Goal: Find specific page/section

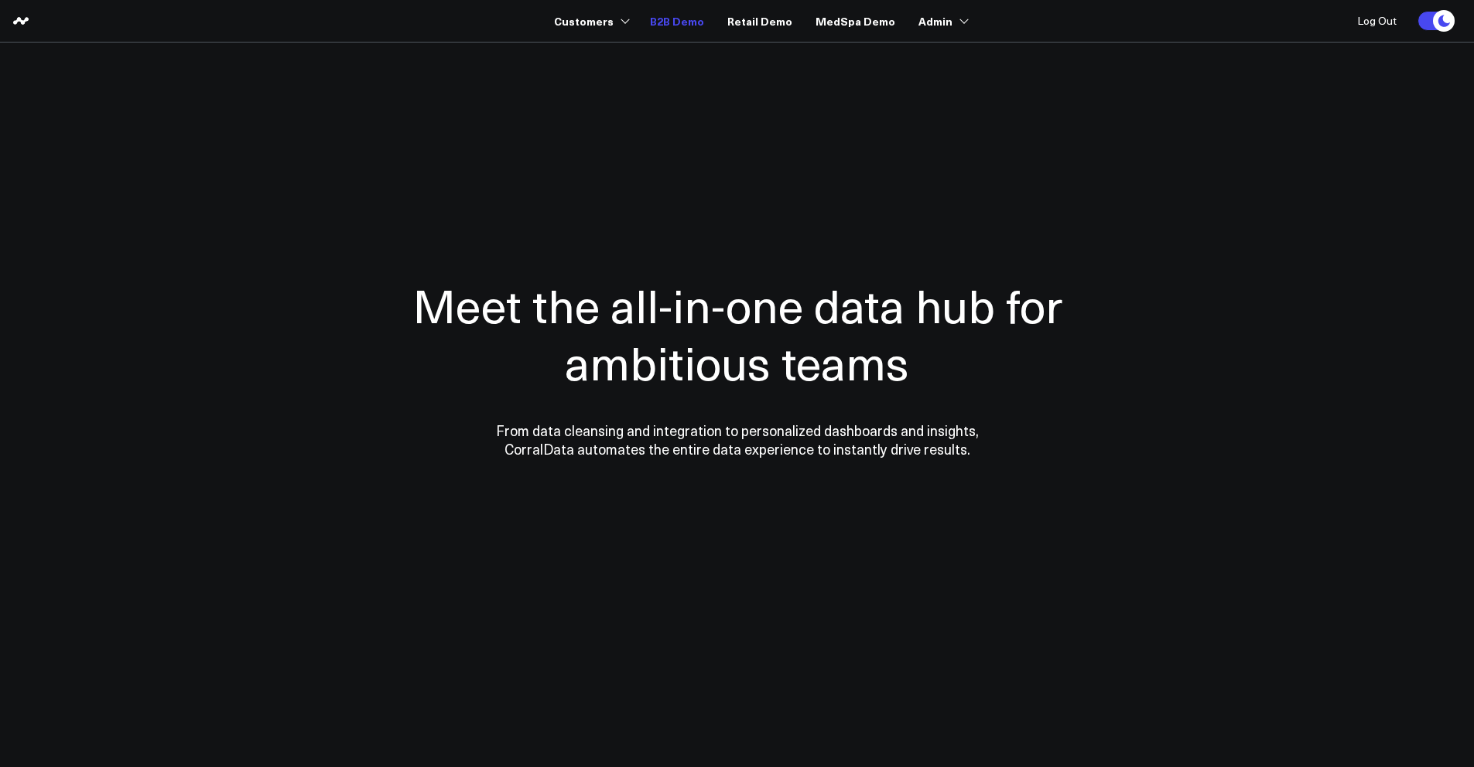
click at [675, 22] on link "B2B Demo" at bounding box center [677, 21] width 54 height 28
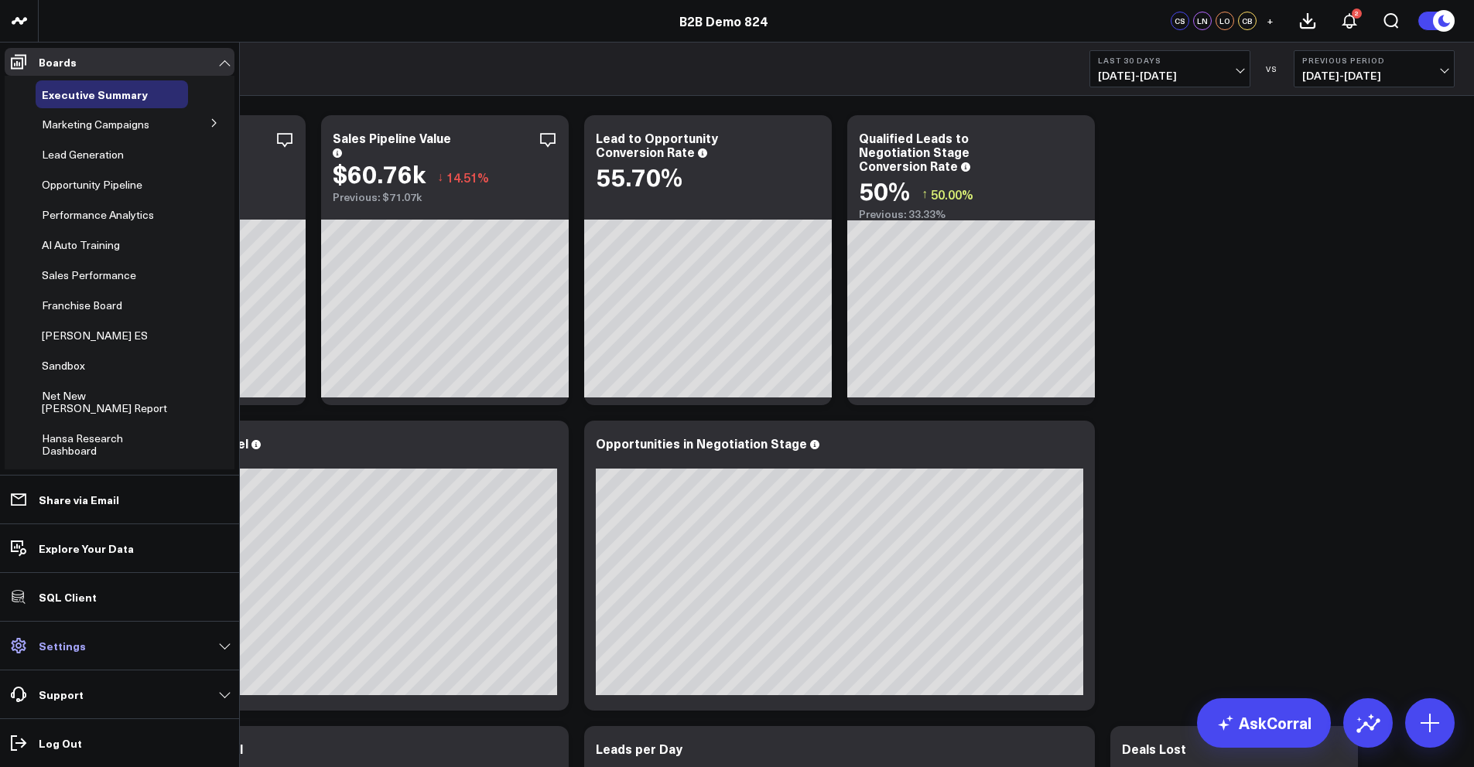
click at [47, 654] on link "Settings" at bounding box center [120, 646] width 230 height 28
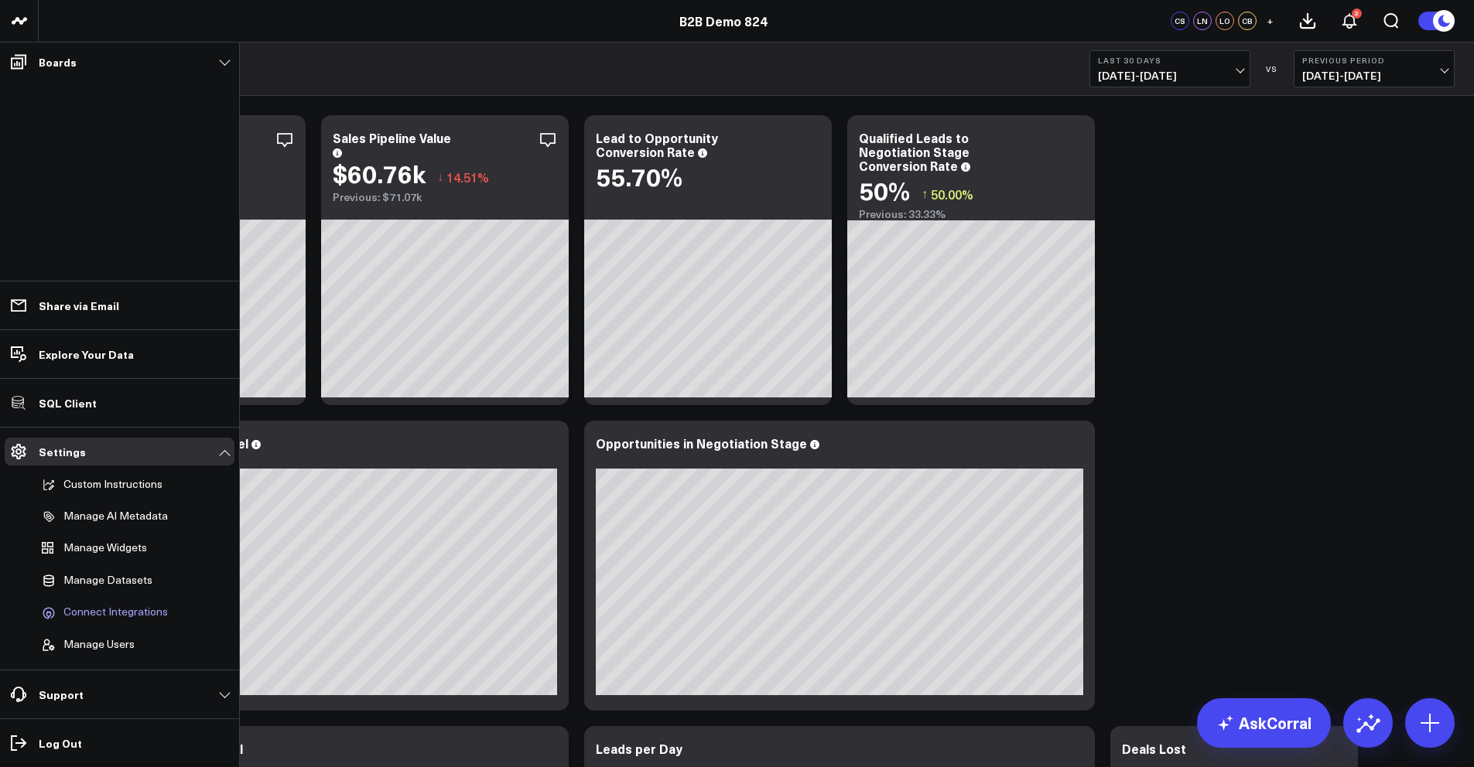
click at [91, 612] on span "Connect Integrations" at bounding box center [115, 613] width 104 height 14
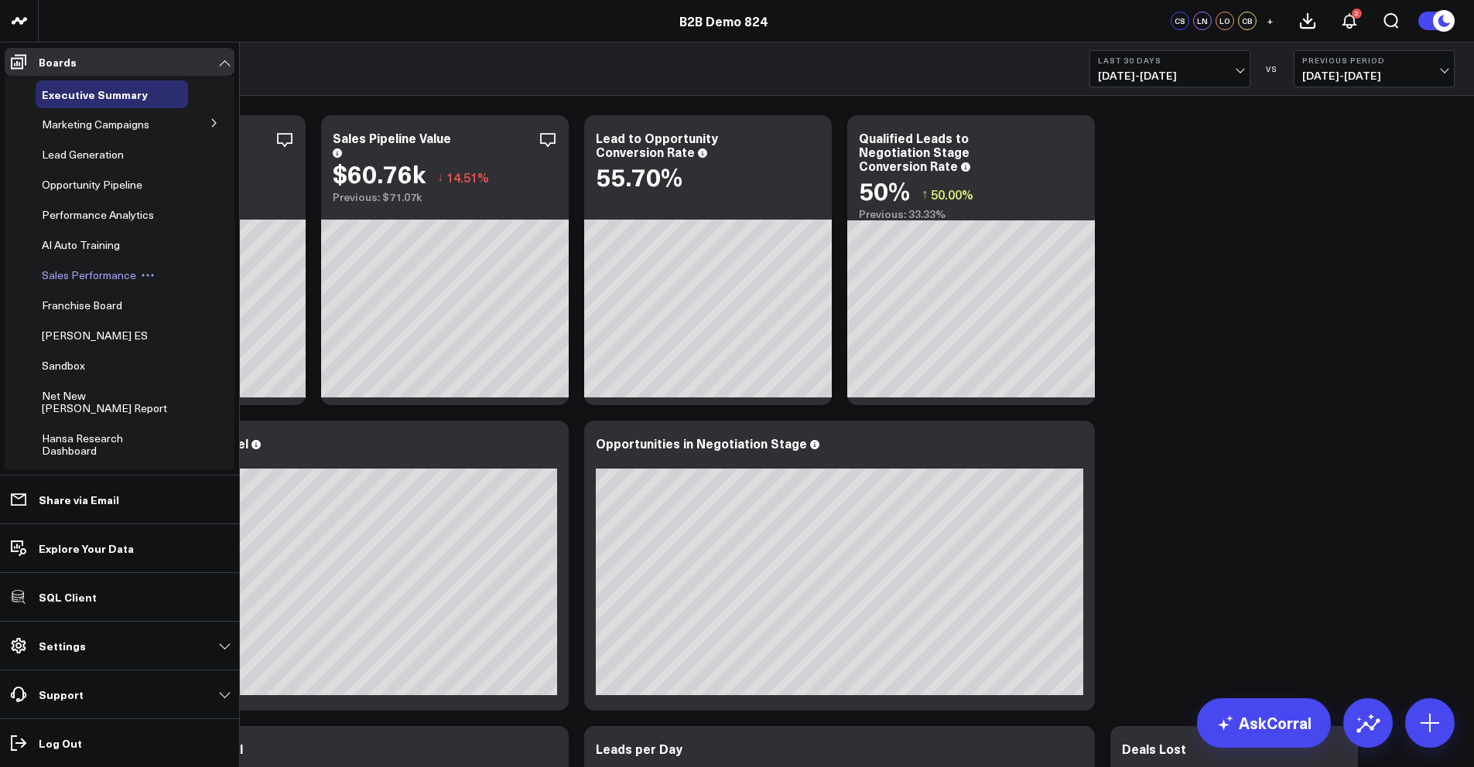
click at [67, 278] on span "Sales Performance" at bounding box center [89, 275] width 94 height 15
